Goal: Task Accomplishment & Management: Use online tool/utility

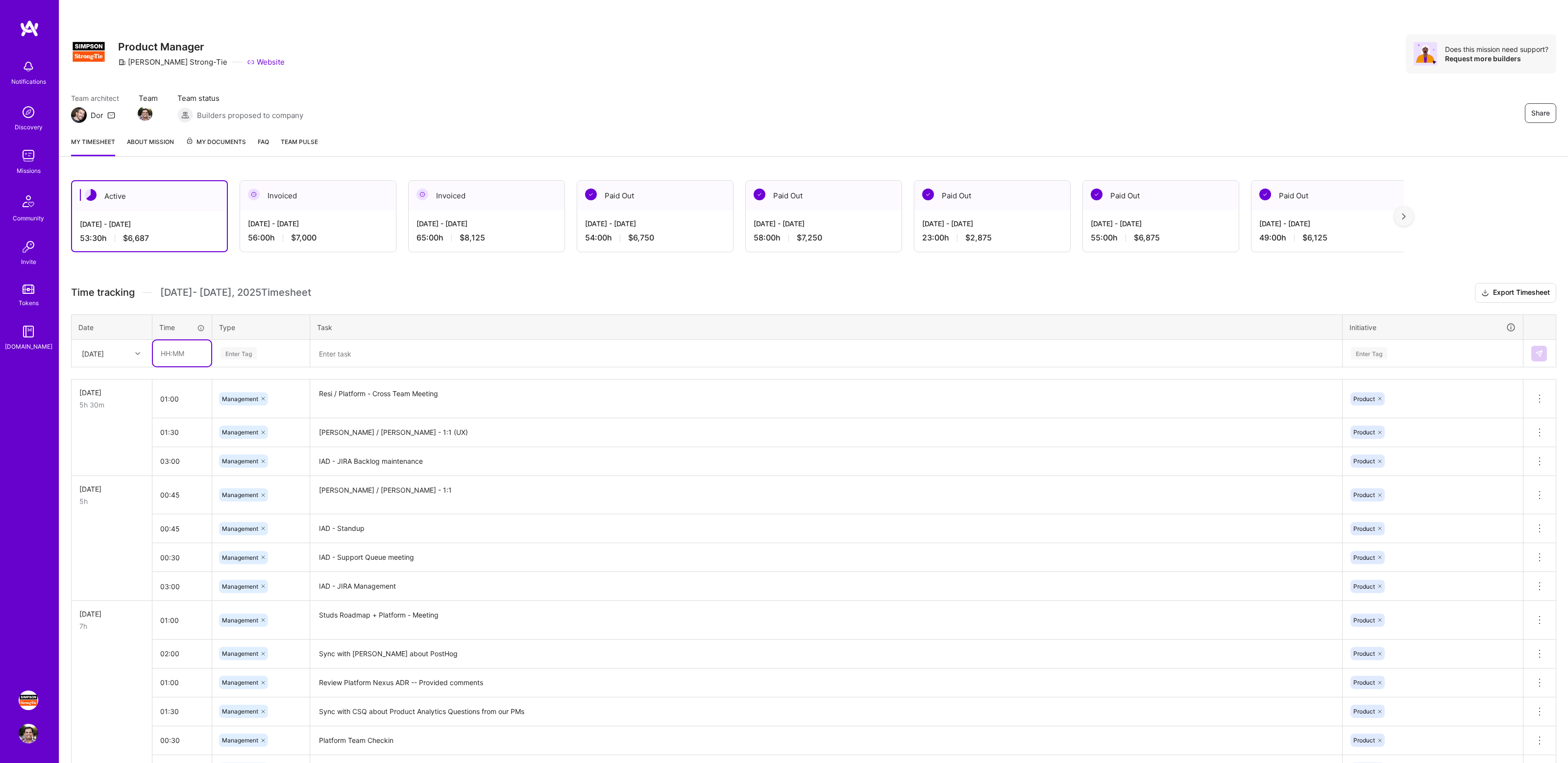
click at [190, 355] on input "text" at bounding box center [182, 353] width 58 height 26
click at [704, 122] on div "Team architect Dor Team Team status Builders proposed to company Share" at bounding box center [813, 108] width 1485 height 30
click at [798, 92] on div "Share Product Manager [PERSON_NAME]-Tie Website Does this mission need support?…" at bounding box center [813, 64] width 1508 height 129
click at [995, 80] on div "Share Product Manager [PERSON_NAME]-Tie Website Does this mission need support?…" at bounding box center [813, 64] width 1508 height 129
click at [1059, 108] on div "Team architect Dor Team Team status Builders proposed to company Share" at bounding box center [813, 108] width 1485 height 30
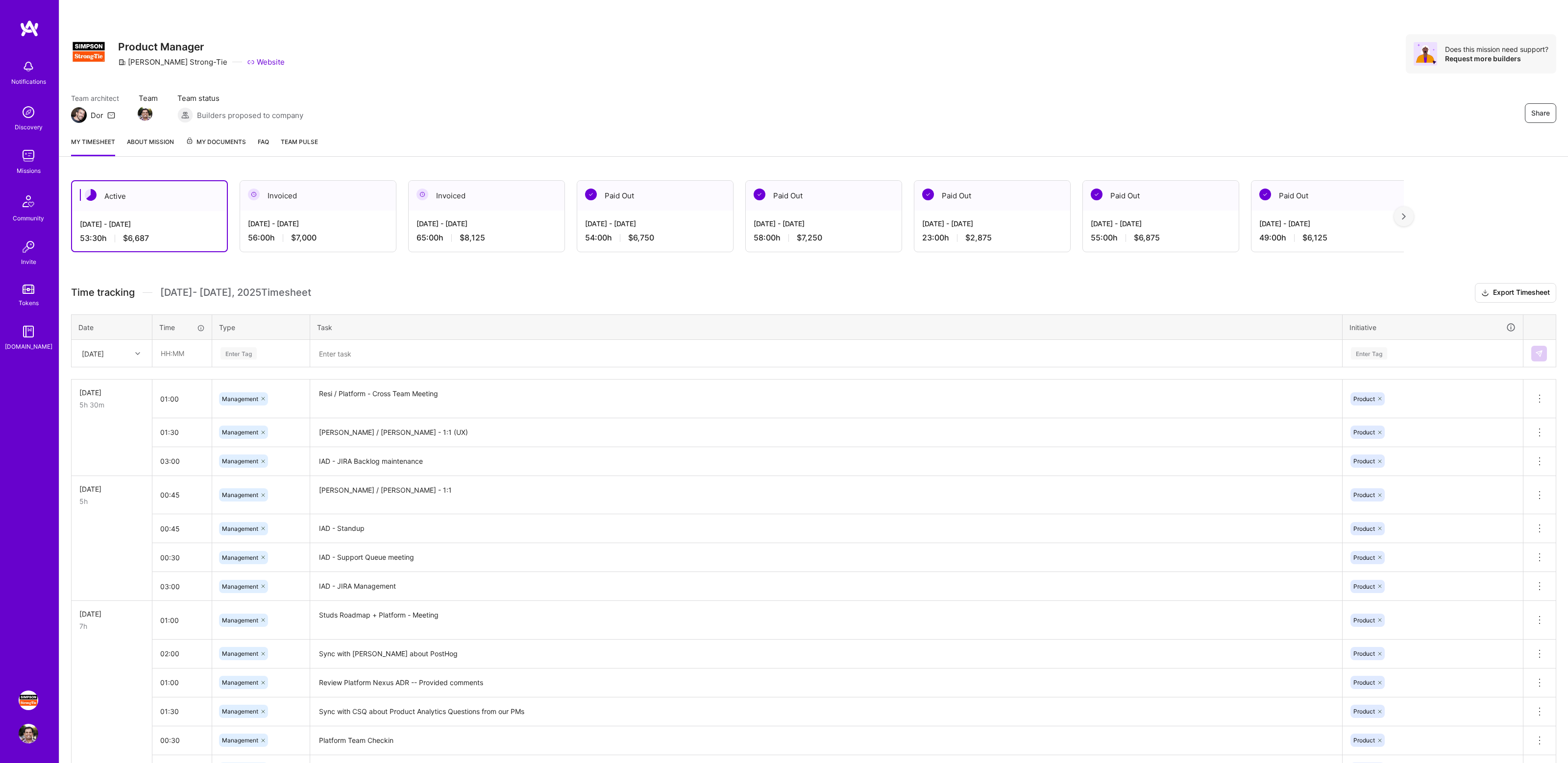
click at [743, 110] on div "Team architect Dor Team Team status Builders proposed to company Share" at bounding box center [813, 108] width 1485 height 30
click at [748, 116] on div "Team architect Dor Team Team status Builders proposed to company Share" at bounding box center [813, 108] width 1485 height 30
click at [474, 103] on div "Team architect Dor Team Team status Builders proposed to company Share" at bounding box center [813, 108] width 1485 height 30
click at [182, 351] on input "text" at bounding box center [182, 353] width 58 height 26
type input "02:00"
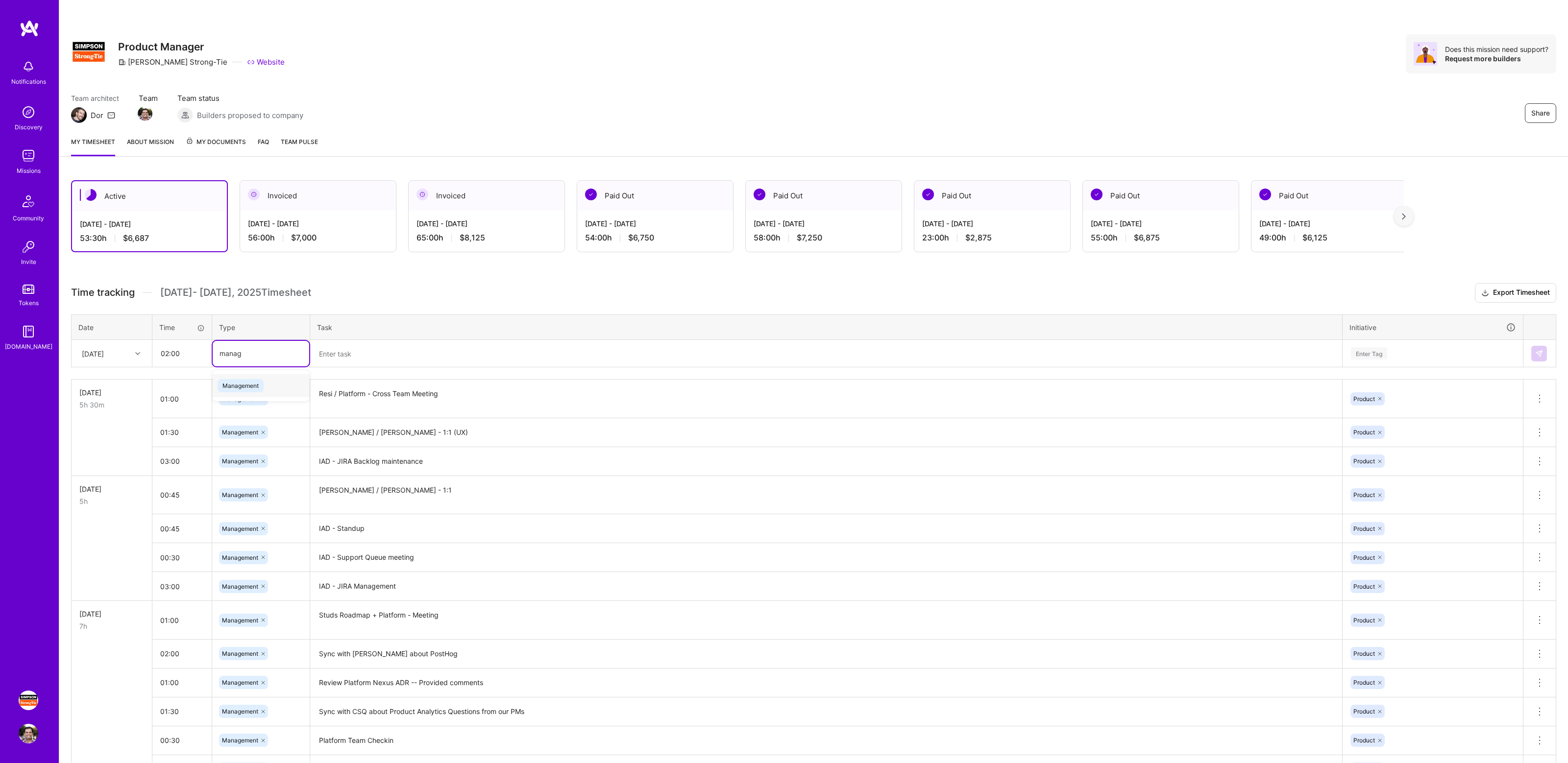
type input "manage"
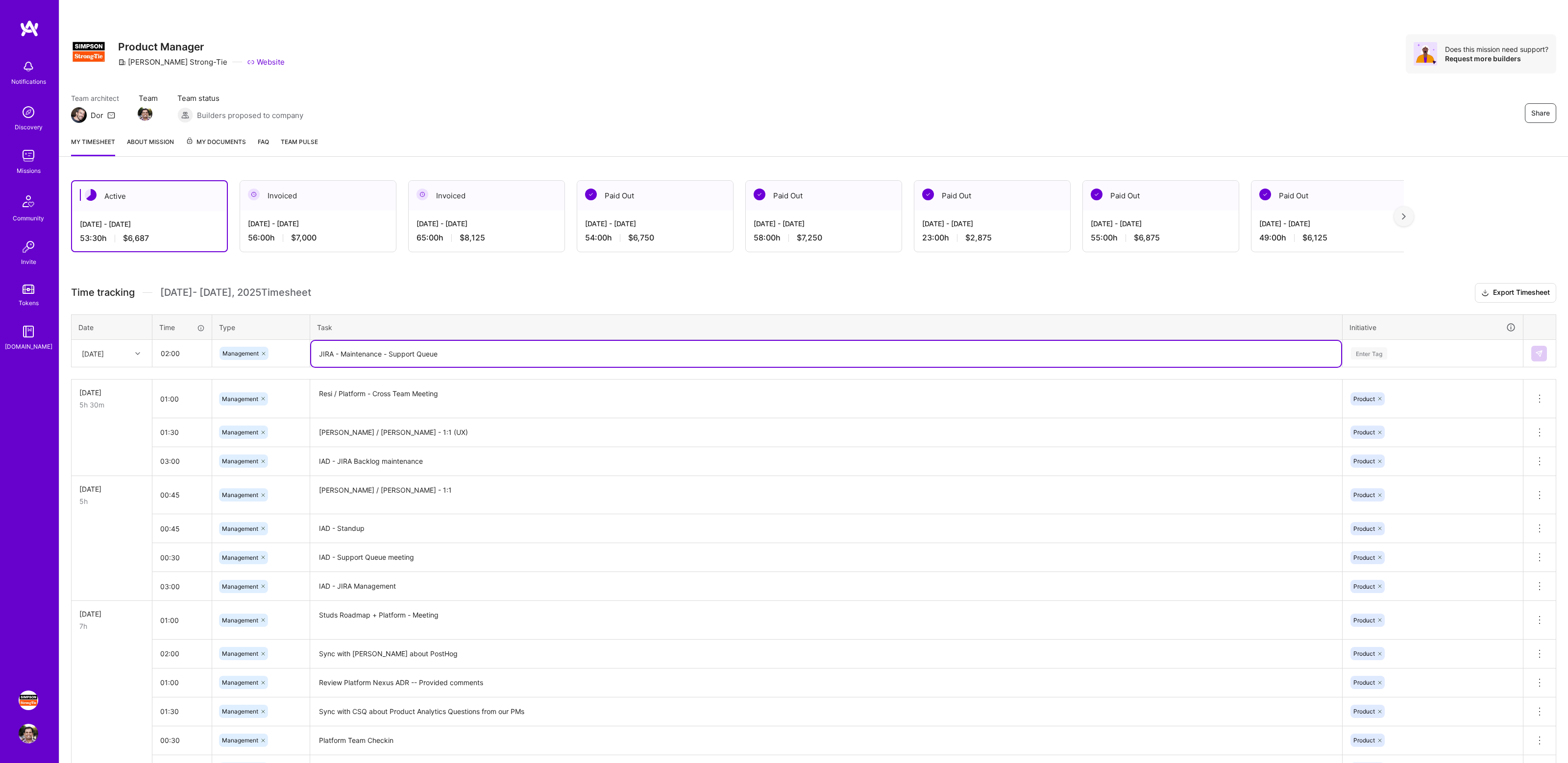
type textarea "JIRA - Maintenance - Support Queue"
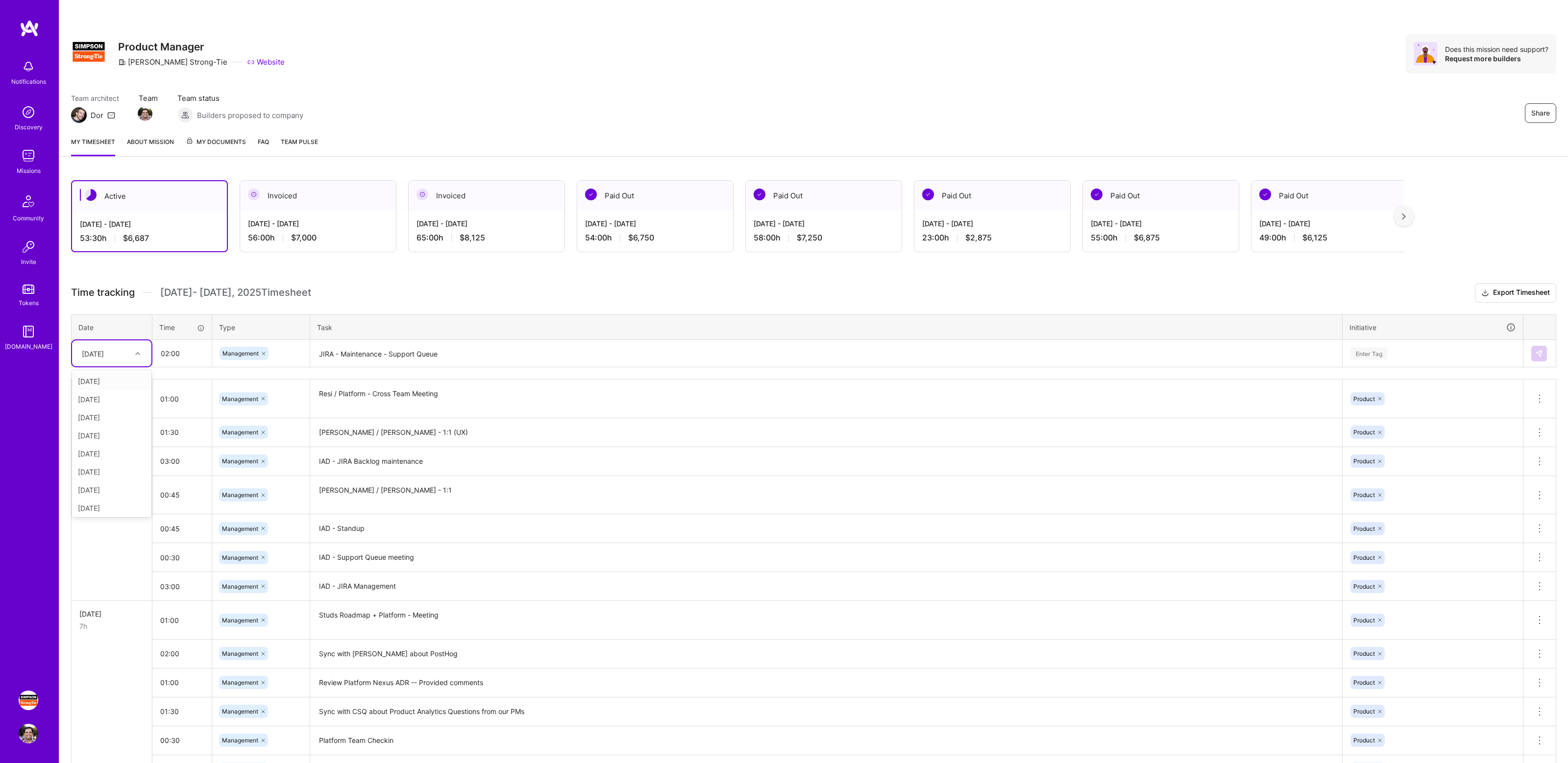
click at [131, 352] on div at bounding box center [139, 354] width 15 height 13
click at [325, 357] on textarea "JIRA - Maintenance - Support Queue" at bounding box center [826, 354] width 1030 height 26
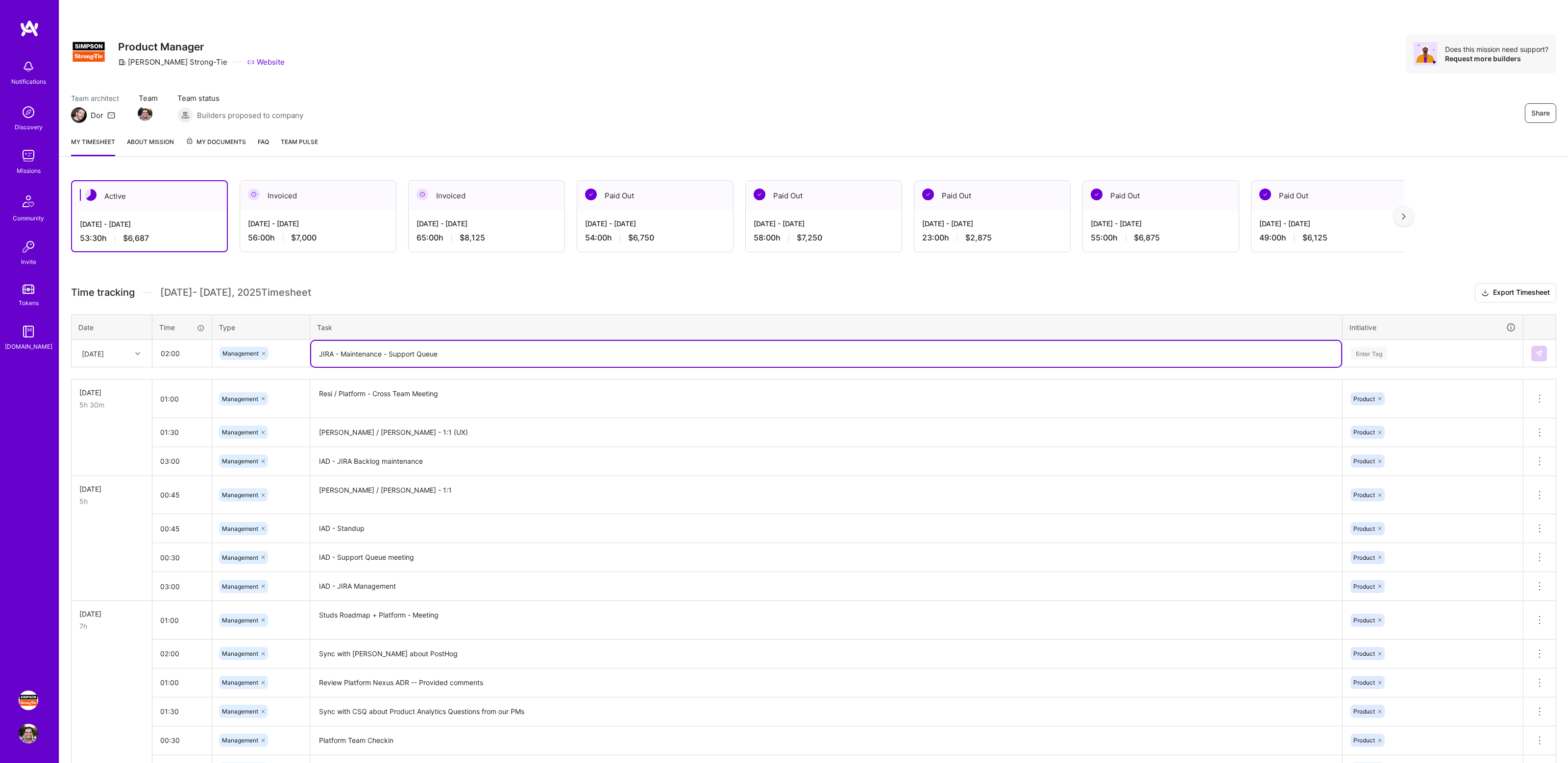
click at [325, 357] on textarea "JIRA - Maintenance - Support Queue" at bounding box center [826, 354] width 1030 height 26
click at [419, 287] on h3 "Time tracking [DATE] - [DATE] Timesheet Export Timesheet" at bounding box center [813, 293] width 1485 height 20
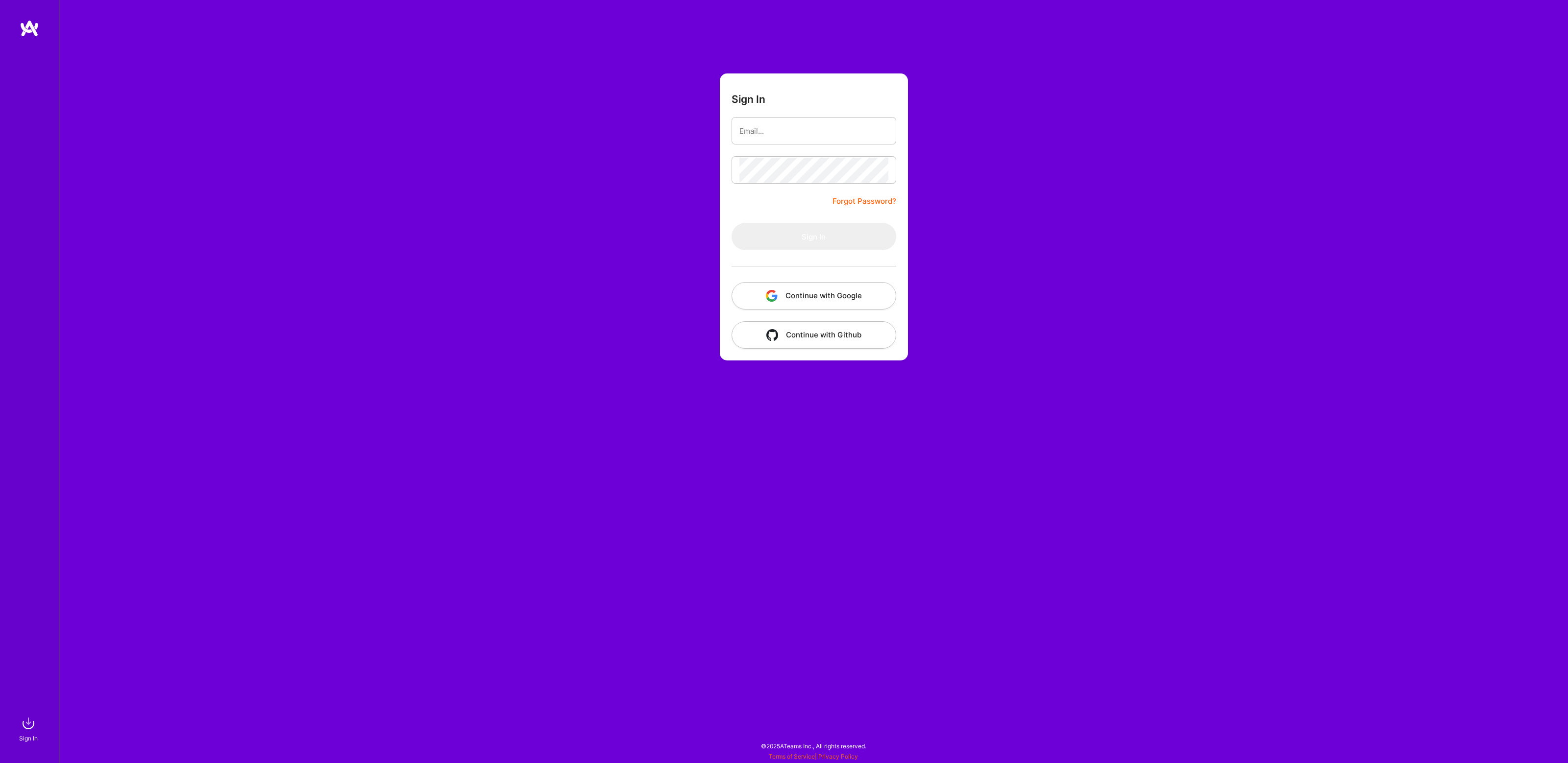
click at [813, 297] on button "Continue with Google" at bounding box center [814, 296] width 165 height 28
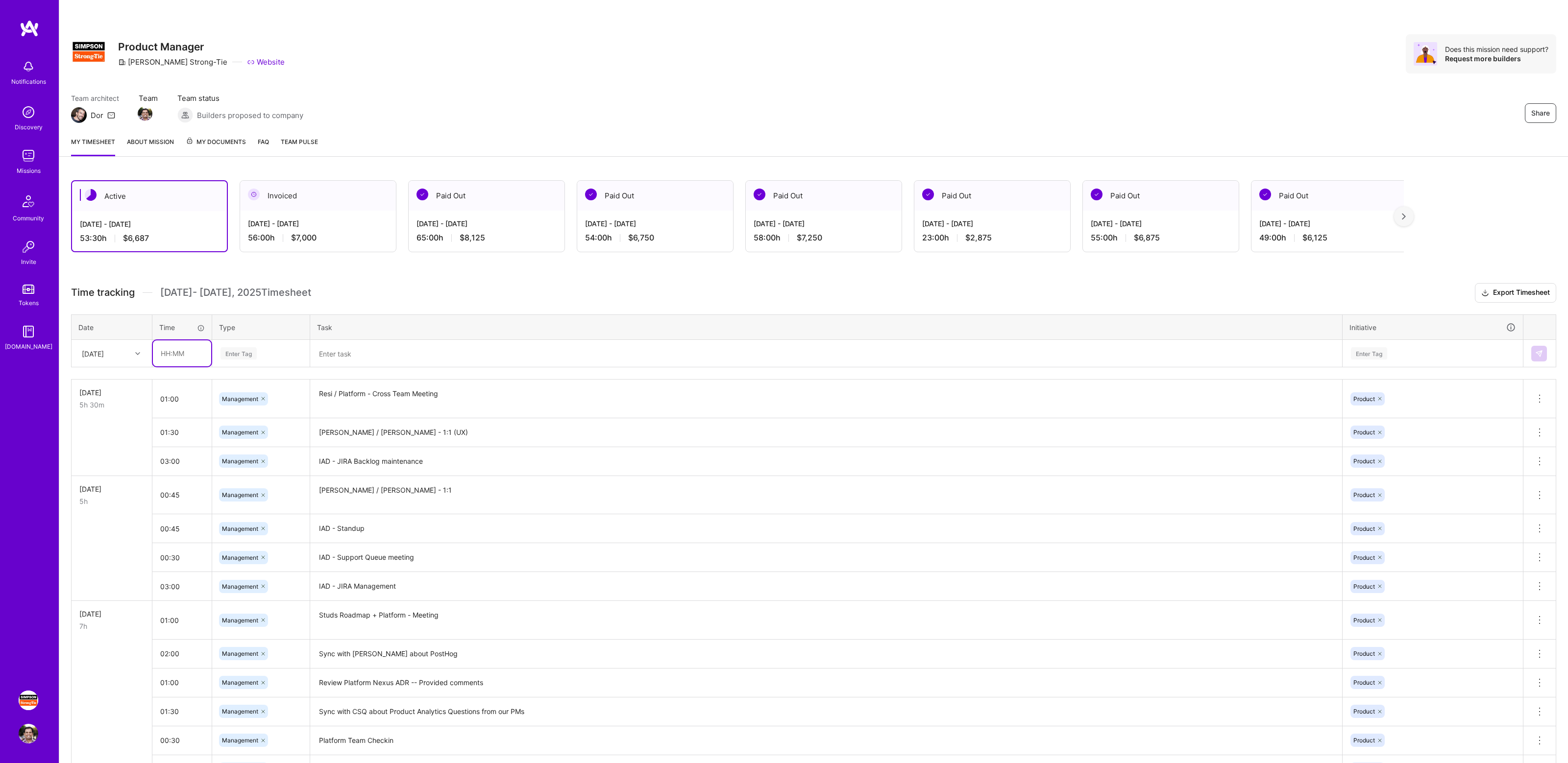
click at [176, 354] on input "text" at bounding box center [182, 353] width 58 height 26
type input "02:00"
type input "Mana"
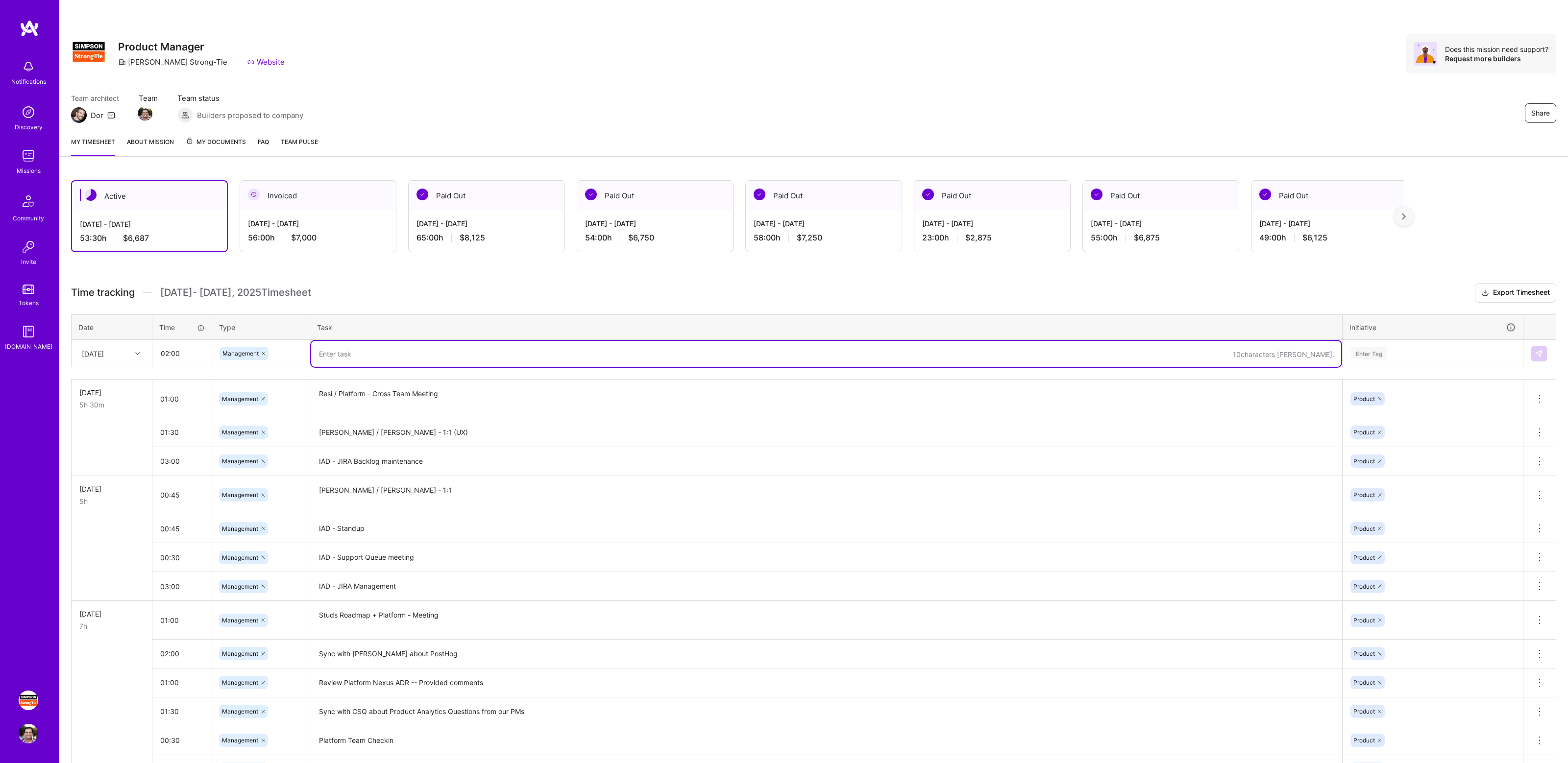
paste textarea "JIRA - Maintenance - Support Queue"
type textarea "JIRA - Maintenance - Support Queue"
click at [1380, 356] on div "Enter Tag" at bounding box center [1368, 353] width 36 height 15
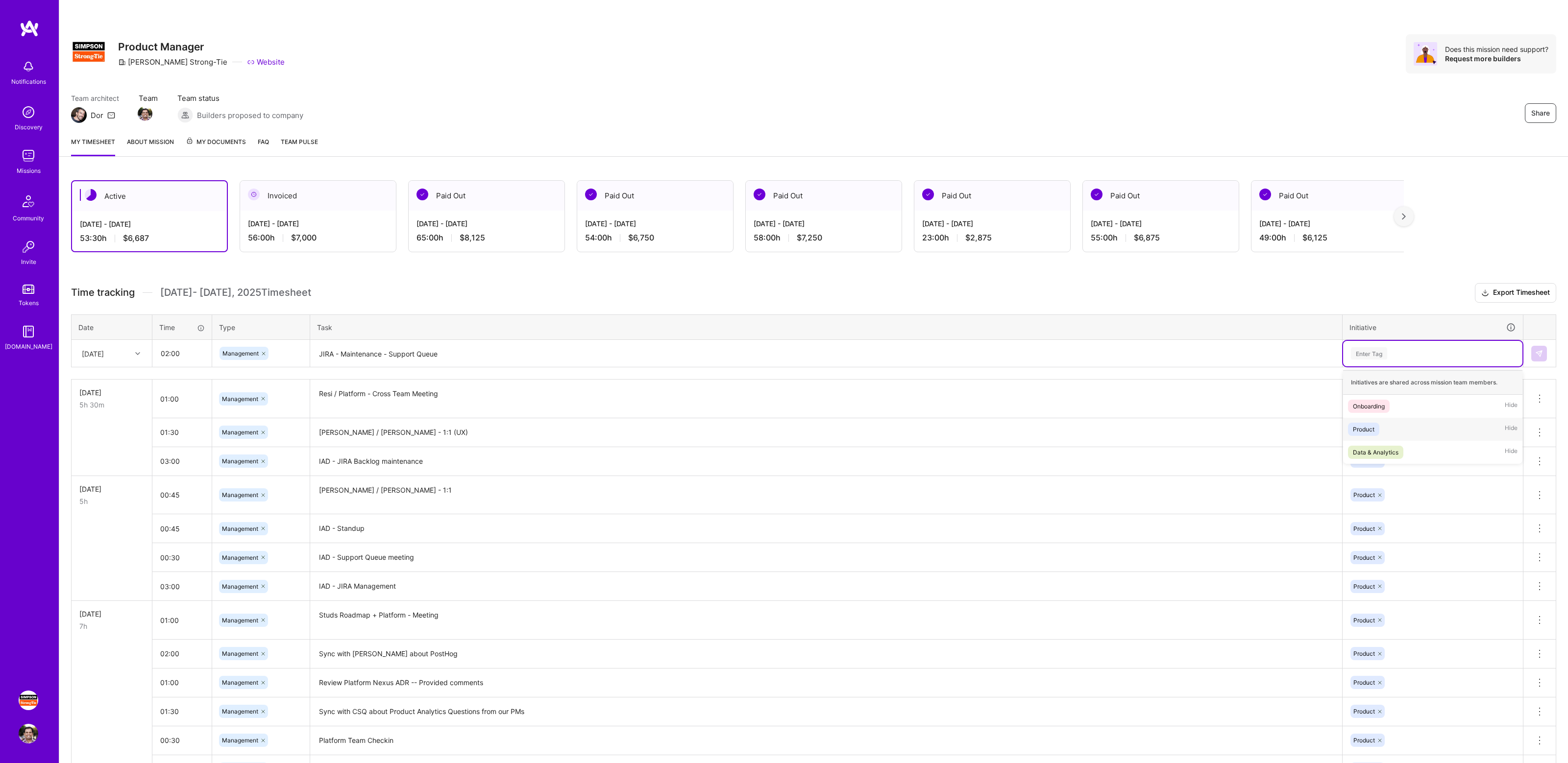
click at [1378, 431] on span "Product" at bounding box center [1363, 429] width 31 height 13
click at [1547, 350] on div at bounding box center [1539, 354] width 16 height 16
click at [1537, 350] on img at bounding box center [1539, 353] width 8 height 8
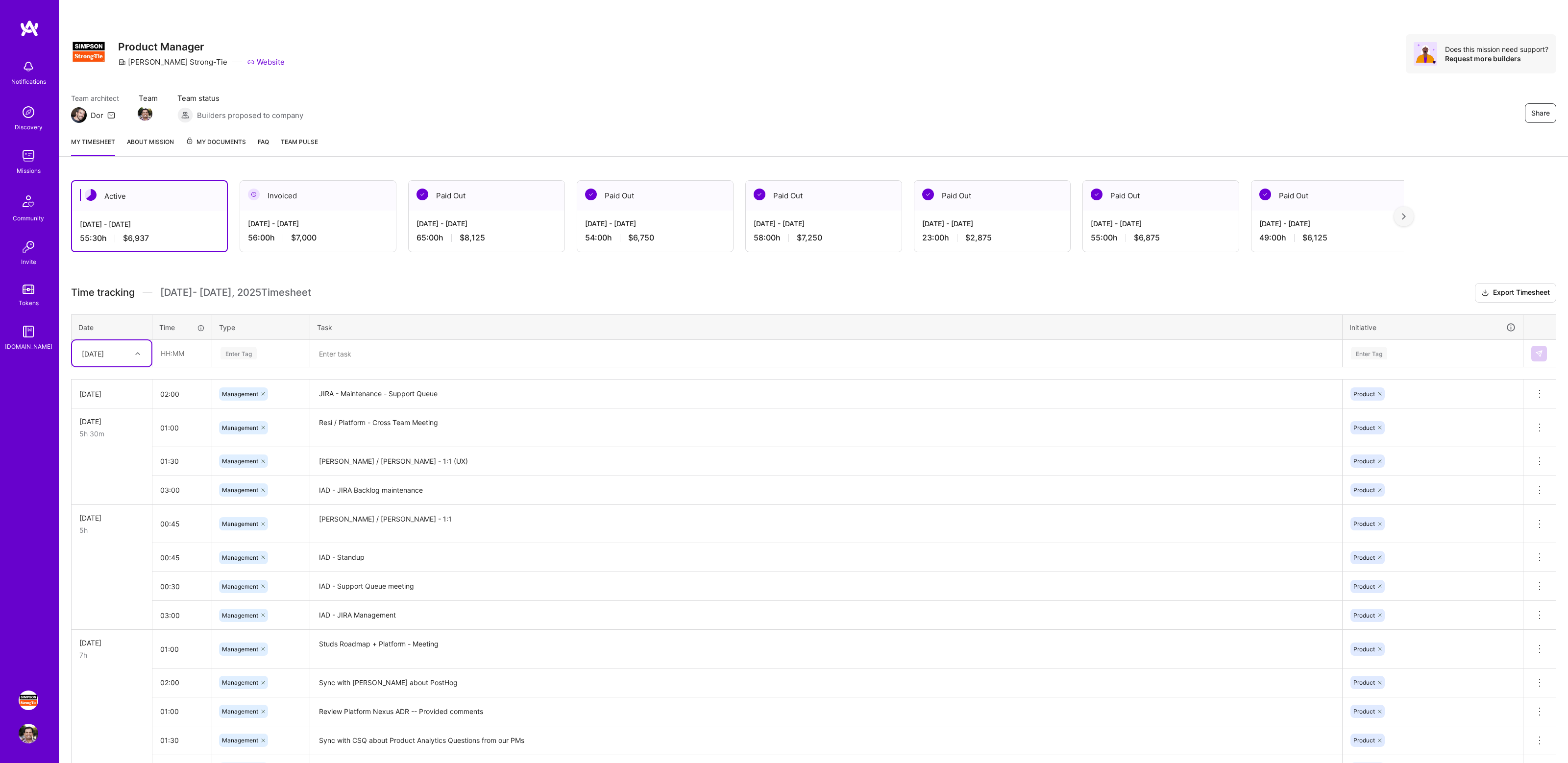
click at [395, 289] on h3 "Time tracking [DATE] - [DATE] Timesheet Export Timesheet" at bounding box center [813, 293] width 1485 height 20
click at [180, 360] on input "text" at bounding box center [182, 353] width 58 height 26
type input "01:00"
type input "mana"
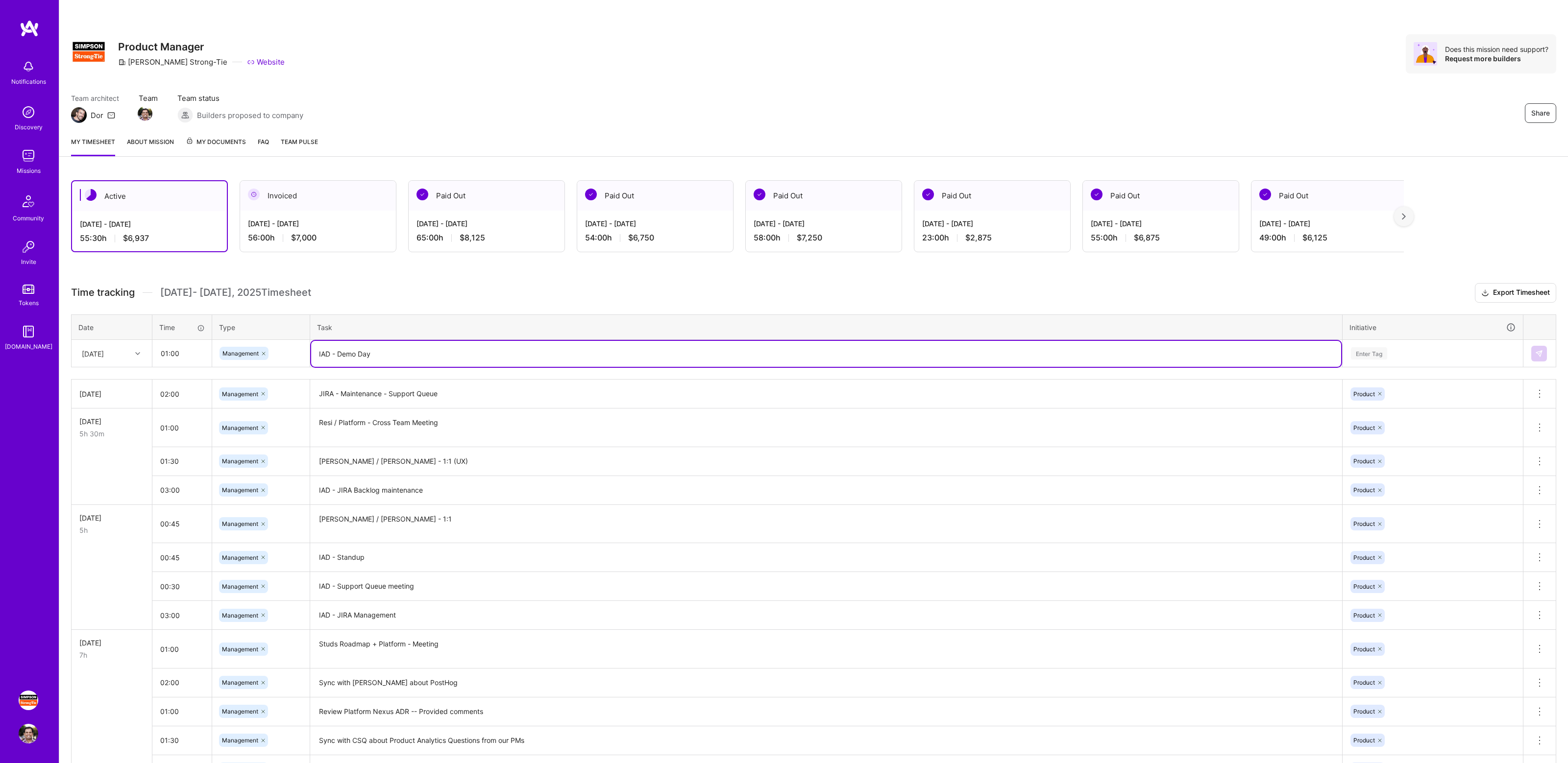
type textarea "IAD - Demo Day"
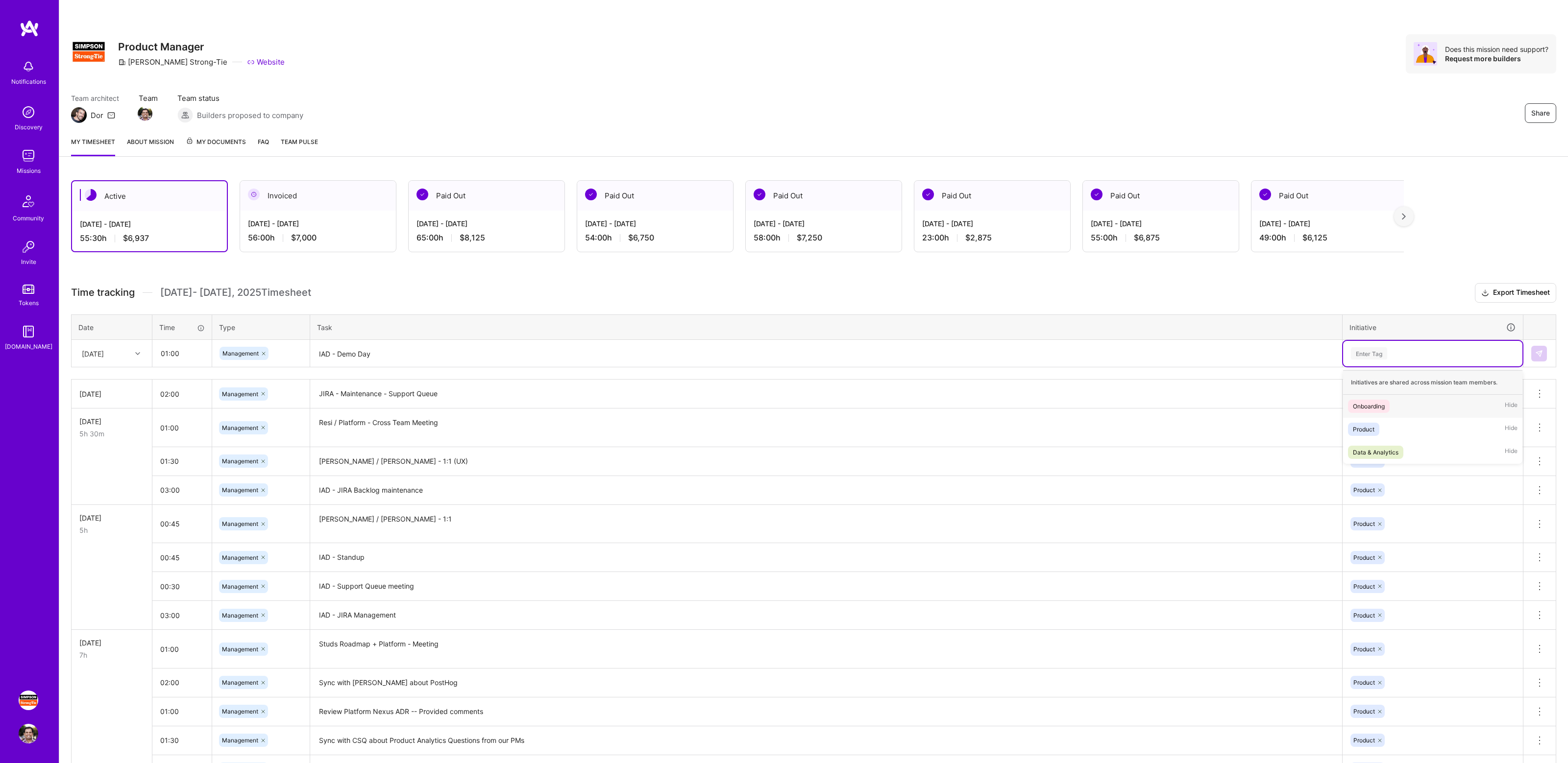
click at [1399, 347] on div "Enter Tag" at bounding box center [1432, 353] width 166 height 12
click at [1387, 425] on div "Product Hide" at bounding box center [1432, 429] width 179 height 23
click at [1537, 354] on img at bounding box center [1539, 353] width 8 height 8
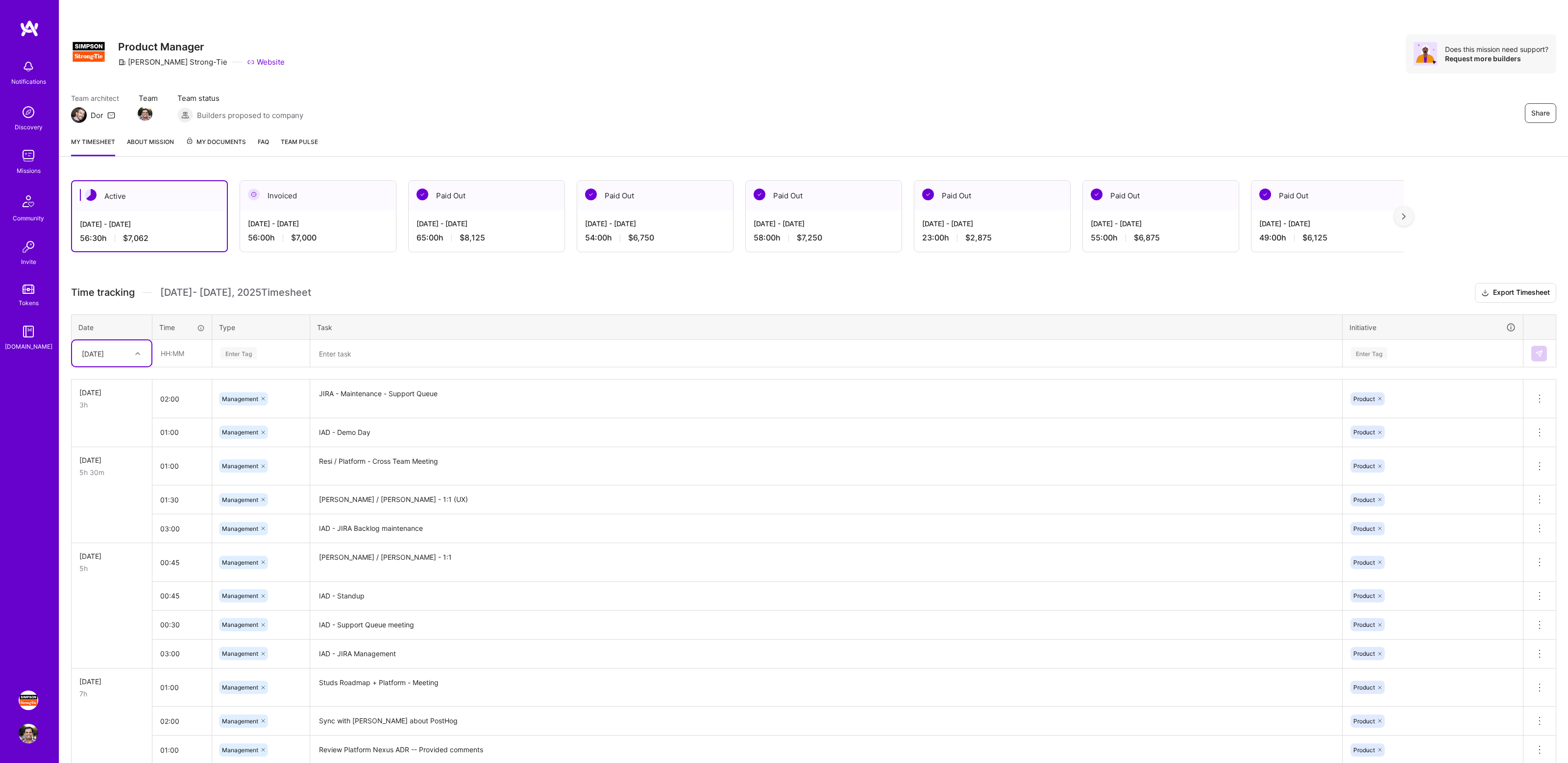
click at [745, 90] on div "Share Product Manager [PERSON_NAME]-Tie Website Does this mission need support?…" at bounding box center [813, 64] width 1508 height 129
click at [452, 93] on div "Team architect Dor Team Team status Builders proposed to company Share" at bounding box center [813, 108] width 1485 height 30
click at [532, 103] on div "Team architect Dor Team Team status Builders proposed to company Share" at bounding box center [813, 108] width 1485 height 30
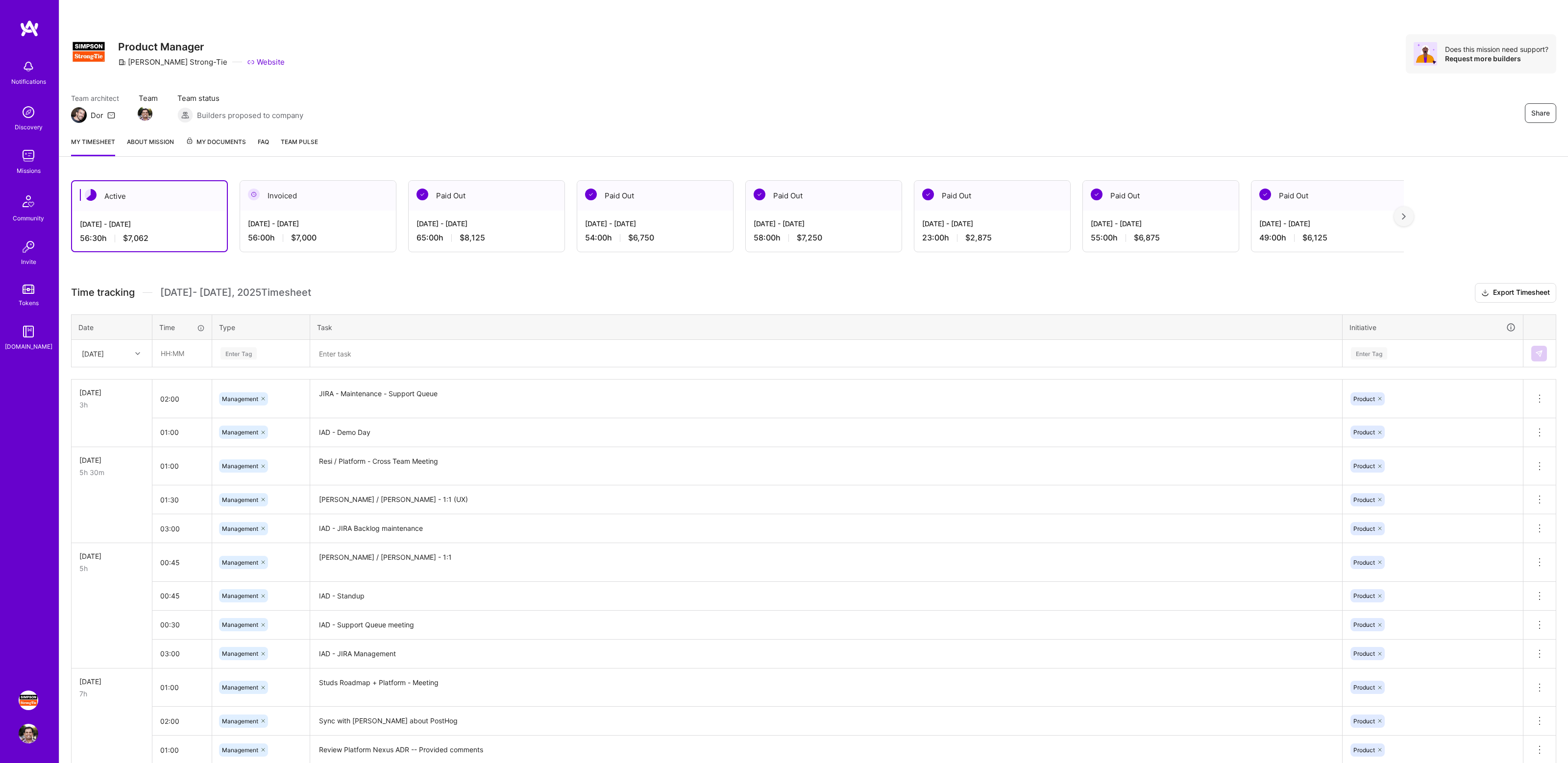
click at [1272, 81] on div "Share Product Manager [PERSON_NAME]-Tie Website Does this mission need support?…" at bounding box center [813, 64] width 1508 height 129
click at [1040, 94] on div "Team architect Dor Team Team status Builders proposed to company Share" at bounding box center [813, 108] width 1485 height 30
click at [1071, 102] on div "Team architect Dor Team Team status Builders proposed to company Share" at bounding box center [813, 108] width 1485 height 30
click at [1211, 92] on div "Share Product Manager [PERSON_NAME]-Tie Website Does this mission need support?…" at bounding box center [813, 64] width 1508 height 129
click at [1053, 75] on div "Share Product Manager [PERSON_NAME]-Tie Website Does this mission need support?…" at bounding box center [813, 64] width 1508 height 129
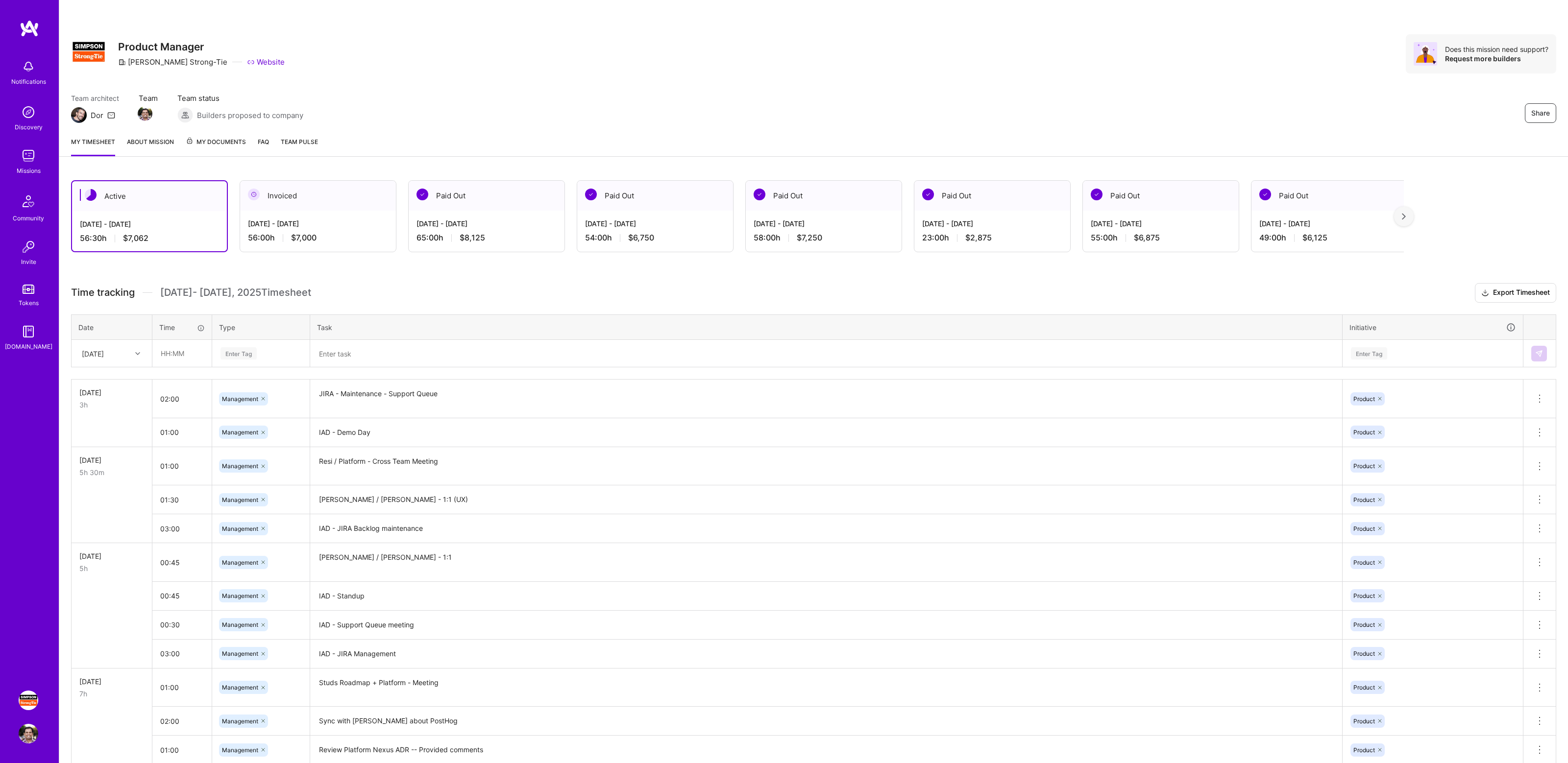
click at [1063, 82] on div "Share Product Manager [PERSON_NAME]-Tie Website Does this mission need support?…" at bounding box center [813, 64] width 1508 height 129
click at [758, 44] on div "Share Product Manager [PERSON_NAME]-Tie Website Does this mission need support?…" at bounding box center [813, 53] width 1485 height 39
click at [174, 360] on input "text" at bounding box center [182, 353] width 58 height 26
type input "02:00"
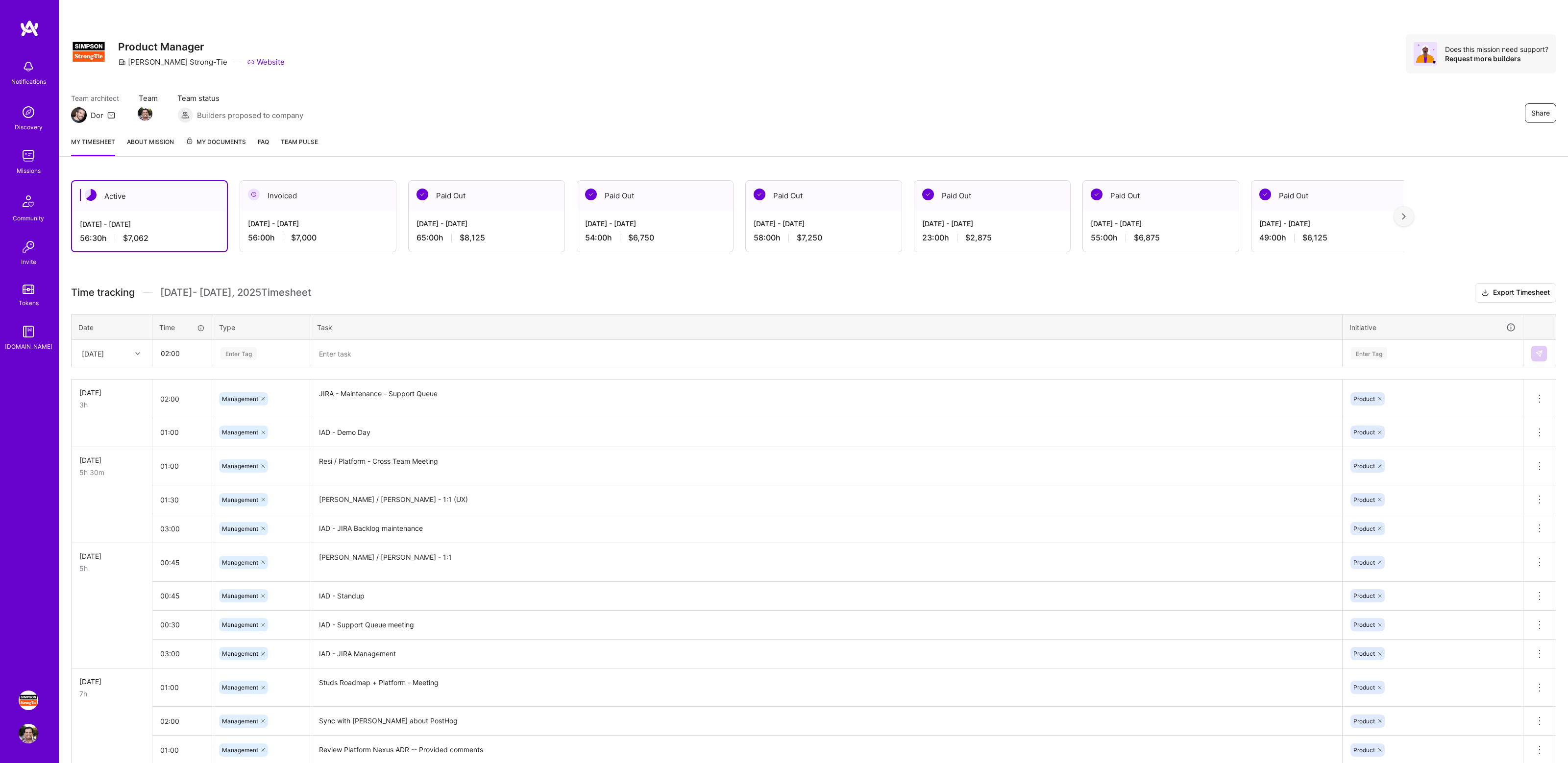
click at [247, 346] on div "Enter Tag" at bounding box center [261, 354] width 97 height 26
click at [248, 499] on span "Management" at bounding box center [240, 501] width 46 height 13
click at [352, 353] on textarea at bounding box center [826, 354] width 1030 height 26
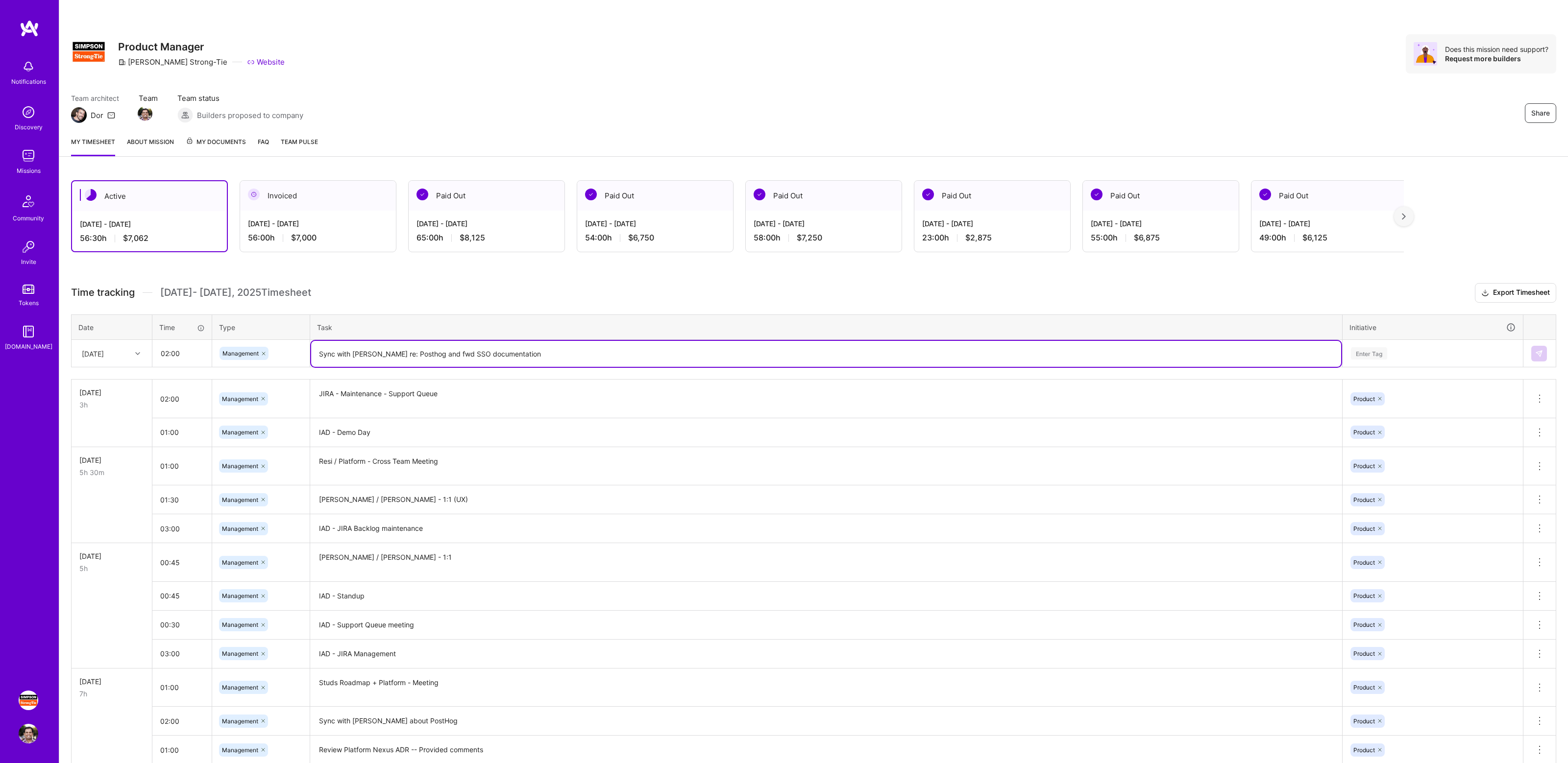
type textarea "Sync with [PERSON_NAME] re: Posthog and fwd SSO documentation"
click at [1415, 351] on div "Enter Tag" at bounding box center [1432, 353] width 166 height 12
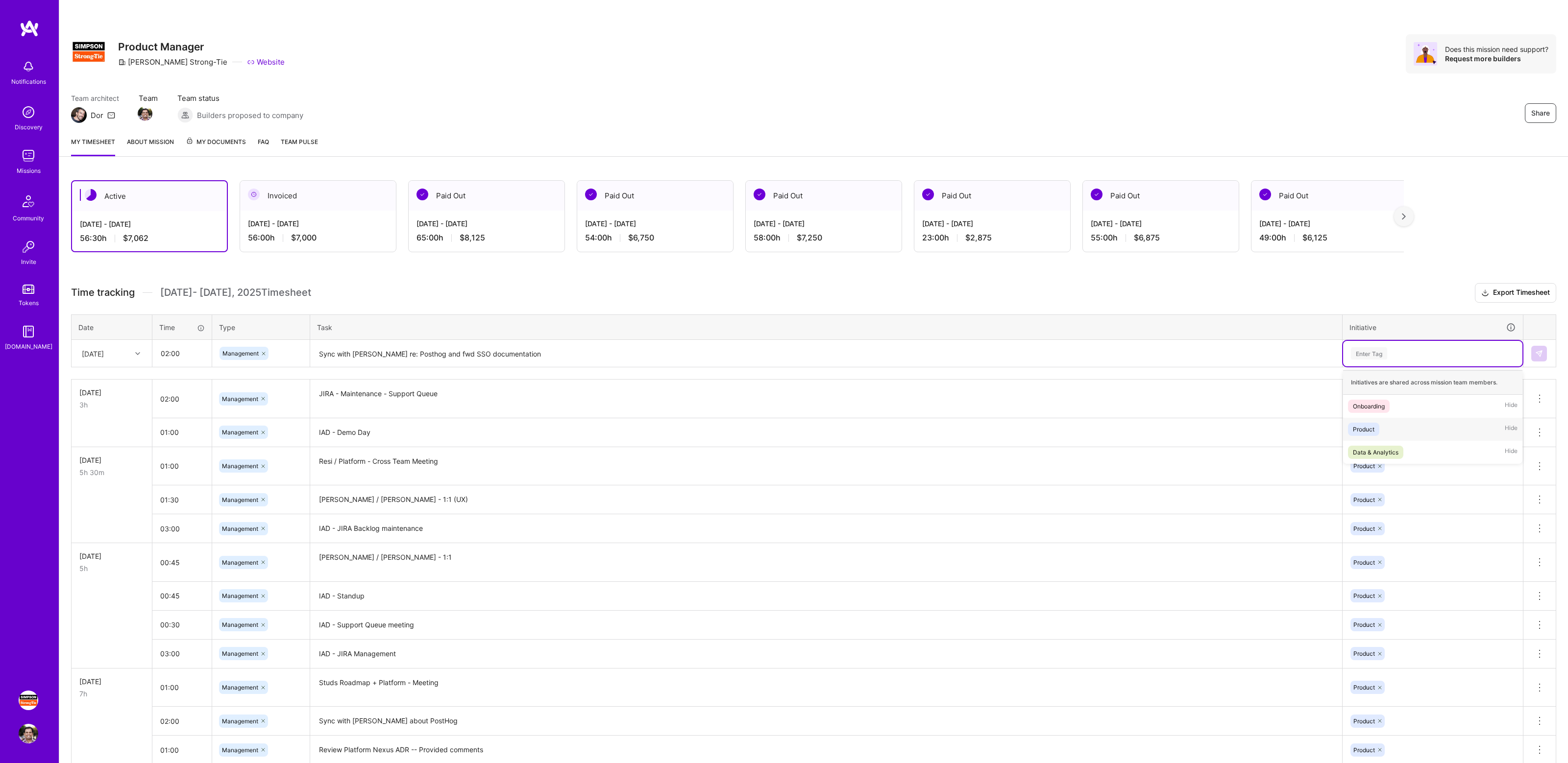
click at [1403, 426] on div "Product Hide" at bounding box center [1432, 429] width 179 height 23
click at [1542, 356] on img at bounding box center [1539, 353] width 8 height 8
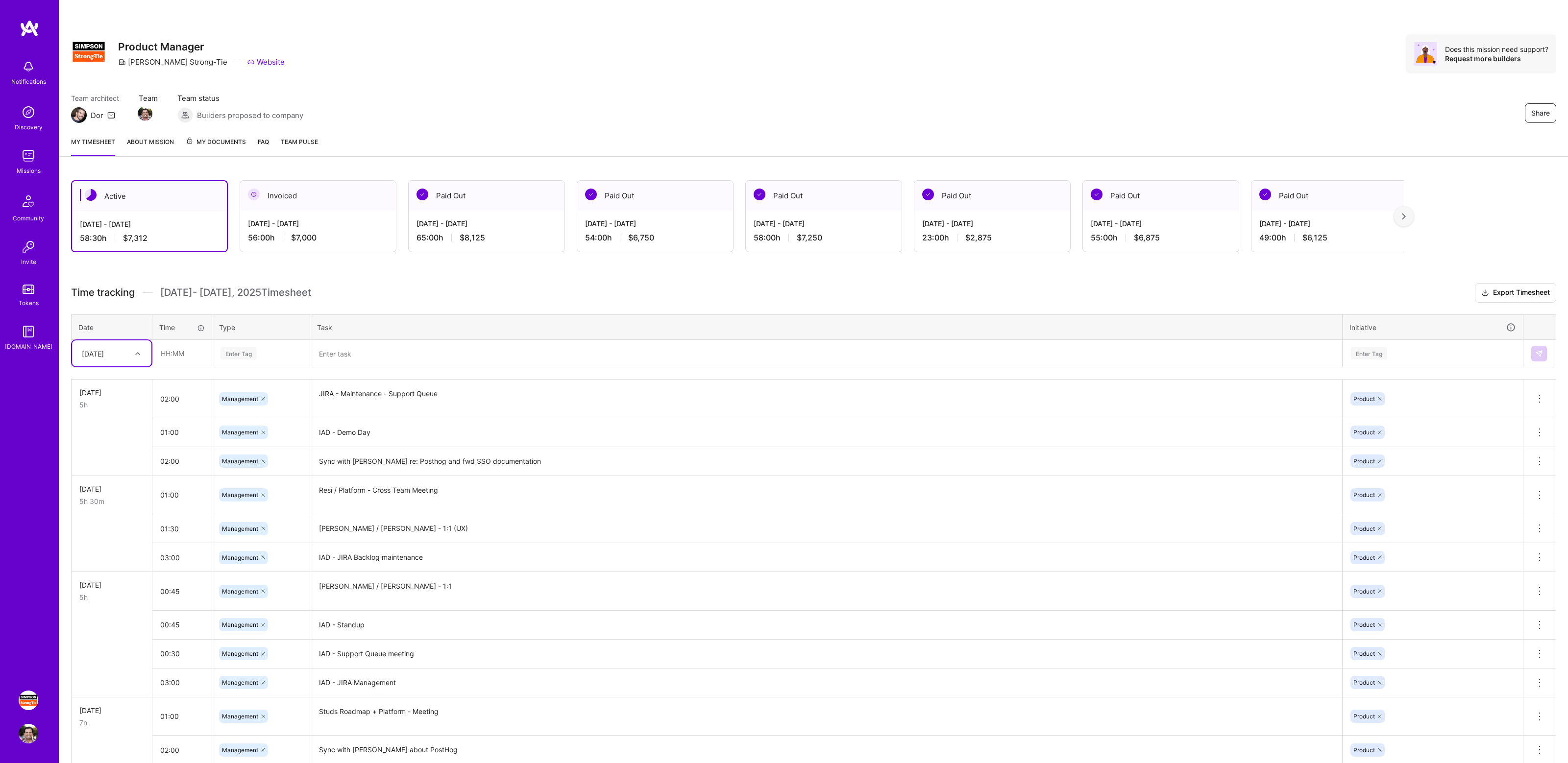
click at [471, 288] on h3 "Time tracking [DATE] - [DATE] Timesheet Export Timesheet" at bounding box center [813, 293] width 1485 height 20
click at [490, 288] on h3 "Time tracking [DATE] - [DATE] Timesheet Export Timesheet" at bounding box center [813, 293] width 1485 height 20
click at [1146, 94] on div "Team architect Dor Team Team status Builders proposed to company Share" at bounding box center [813, 108] width 1485 height 30
